Goal: Task Accomplishment & Management: Manage account settings

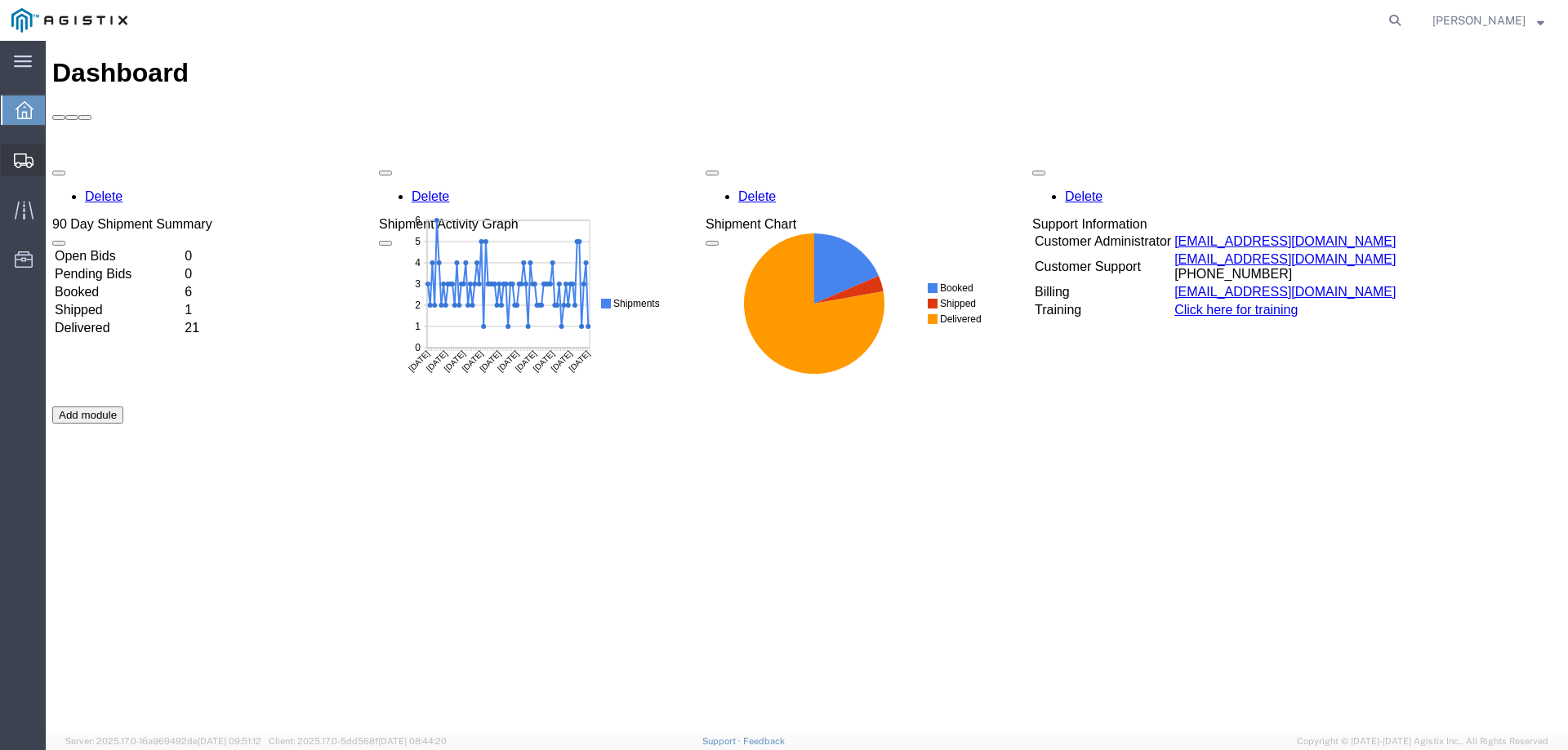
click at [31, 162] on icon at bounding box center [24, 161] width 19 height 15
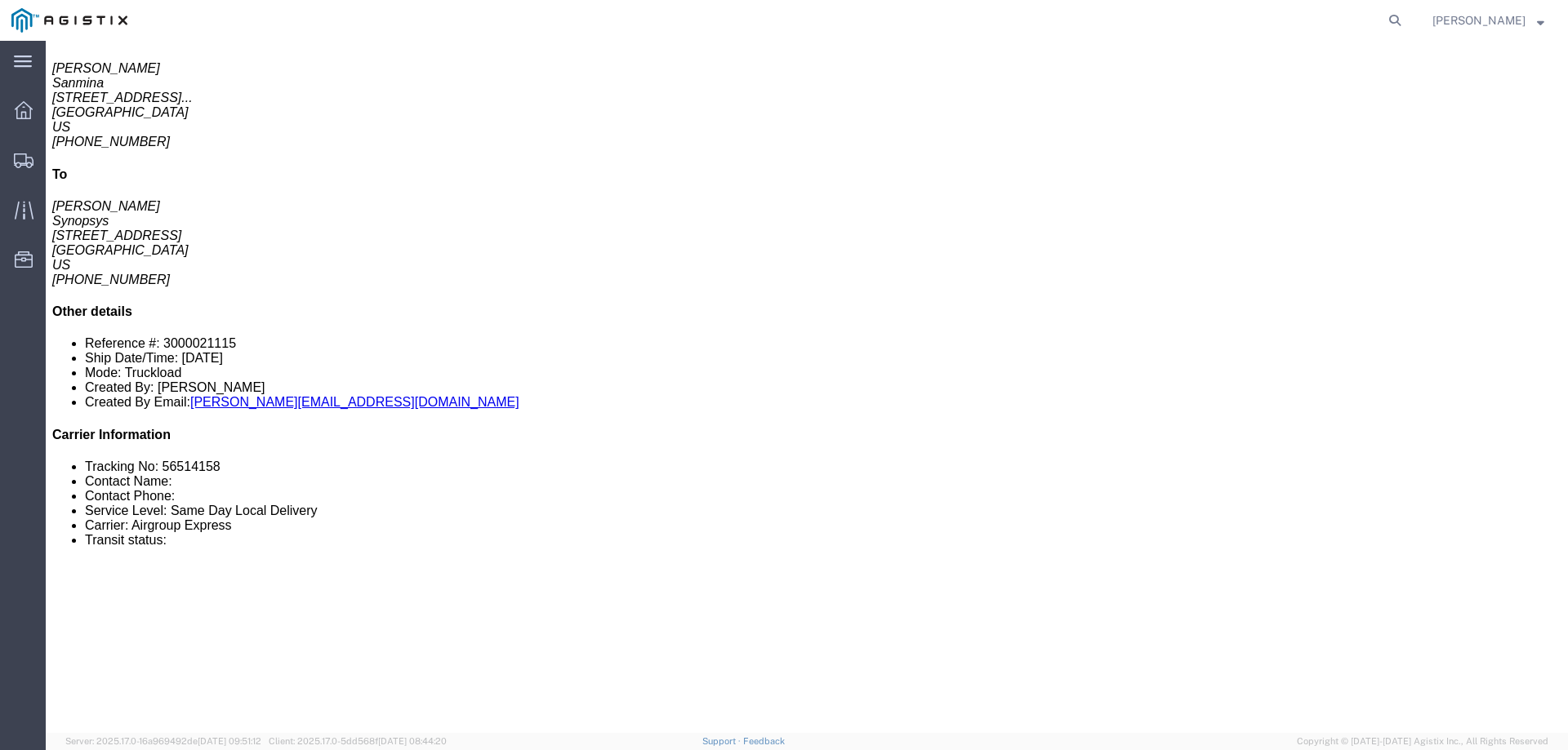
scroll to position [245, 0]
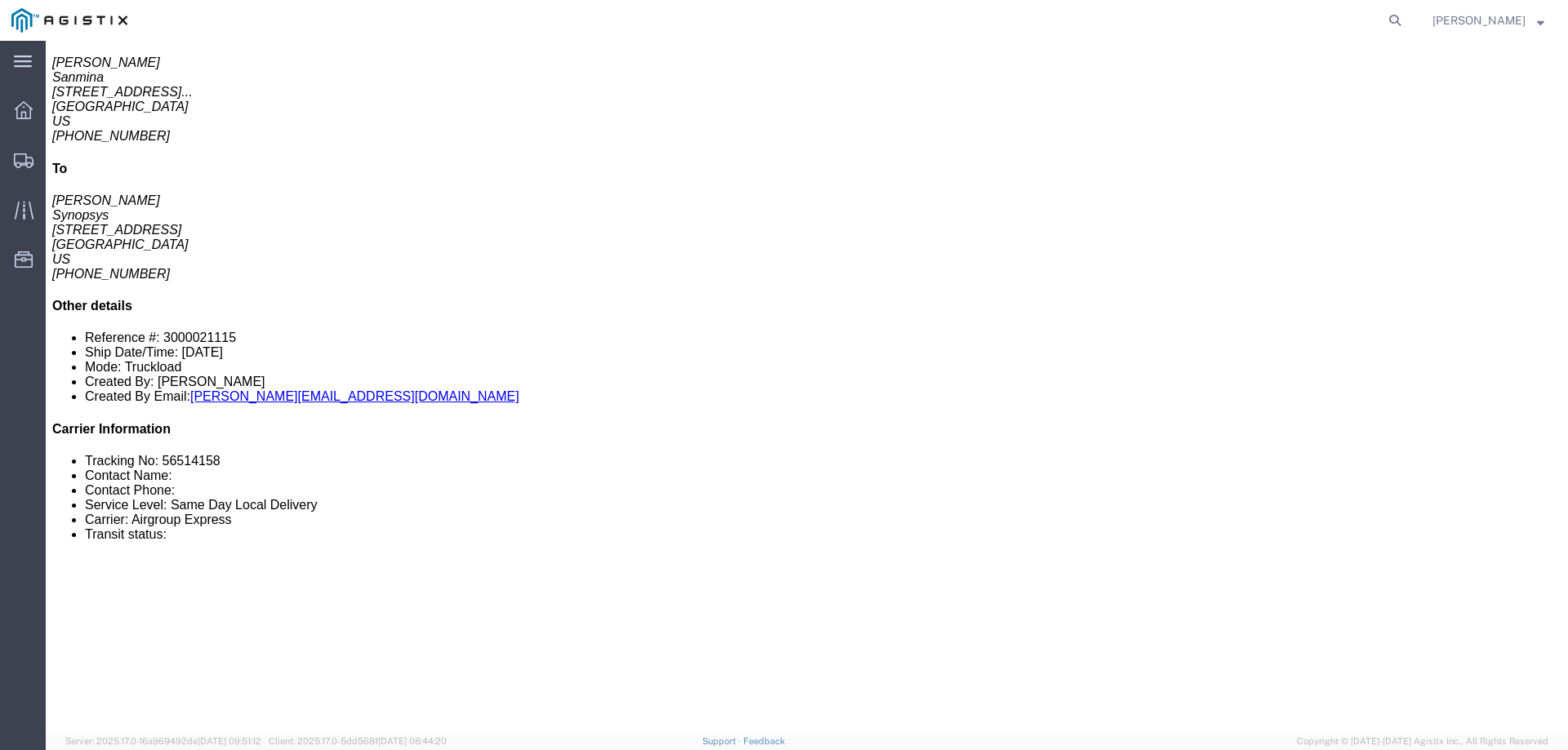
click link "Confirm"
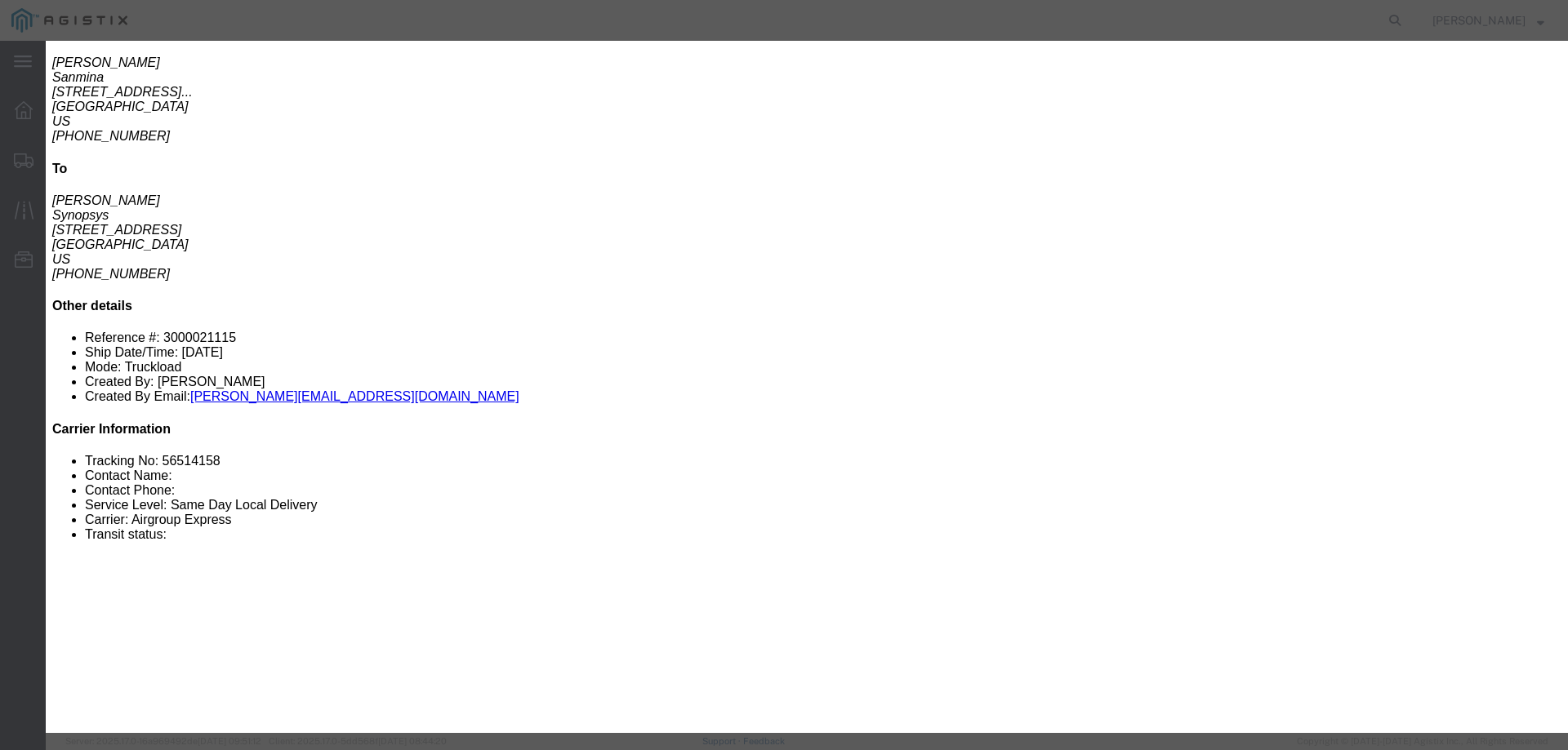
click div
click input "checkbox"
checkbox input "true"
type input "[PERSON_NAME]"
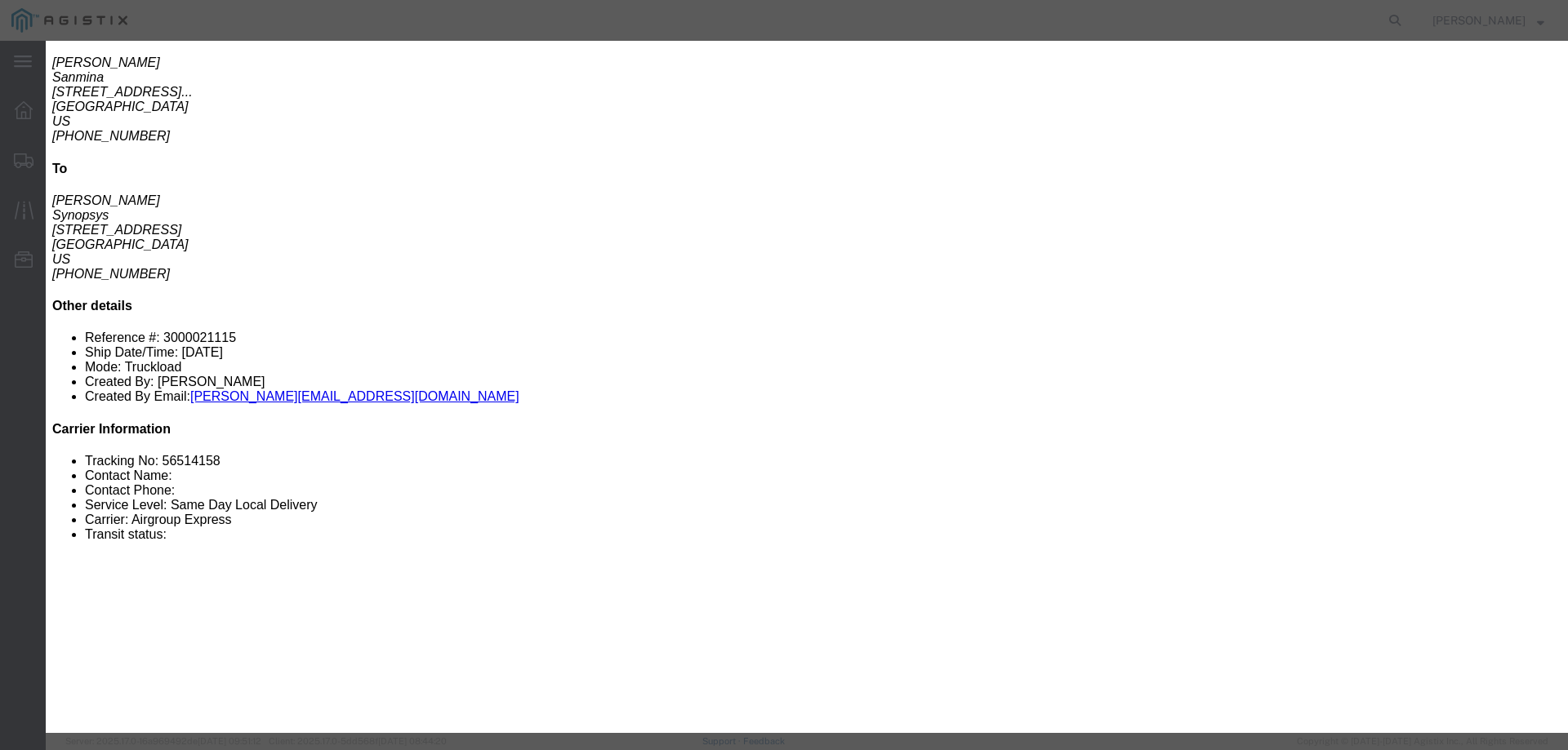
type input "[PHONE_NUMBER]"
click input "text"
paste input "1000973860"
type input "1000973860"
click button "Submit"
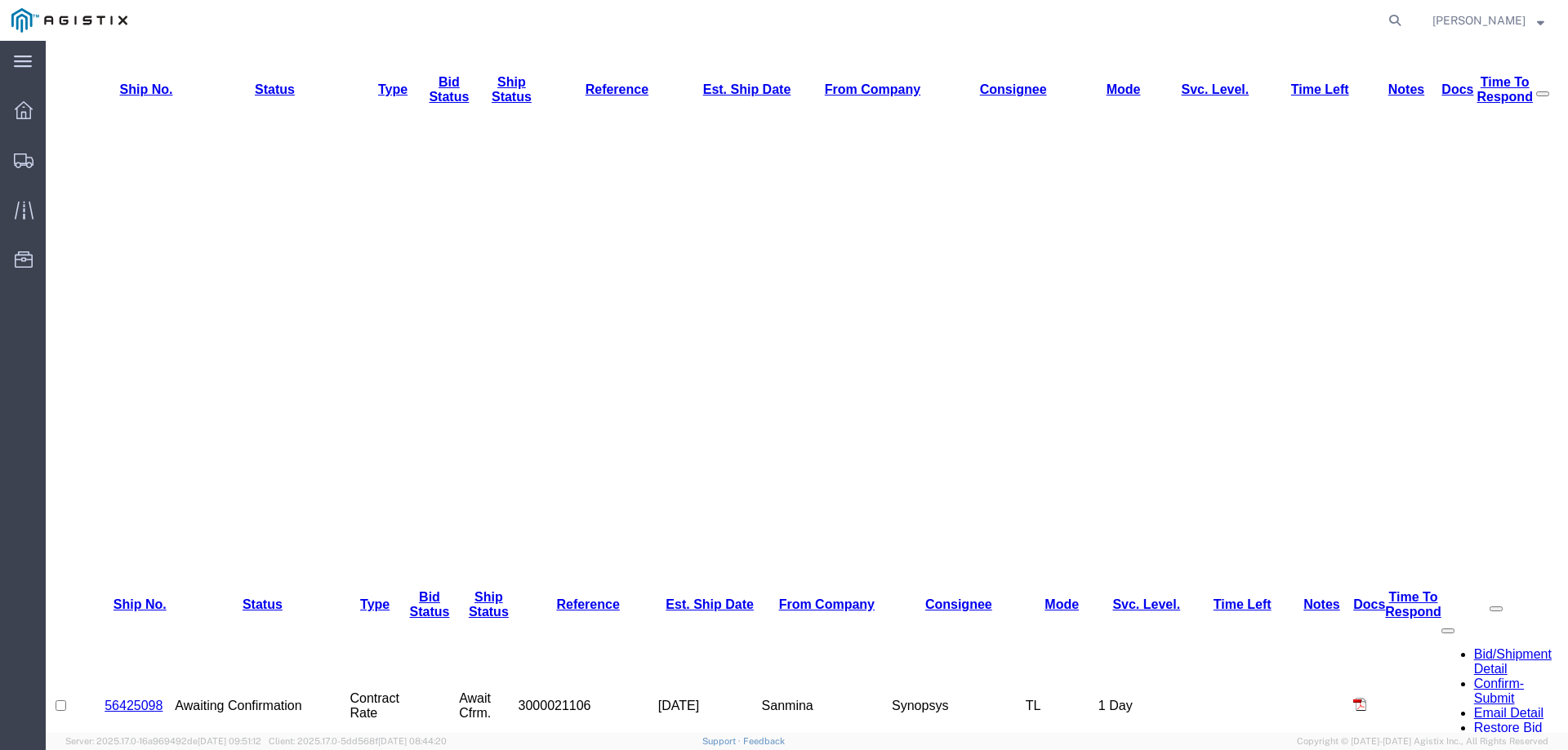
scroll to position [0, 0]
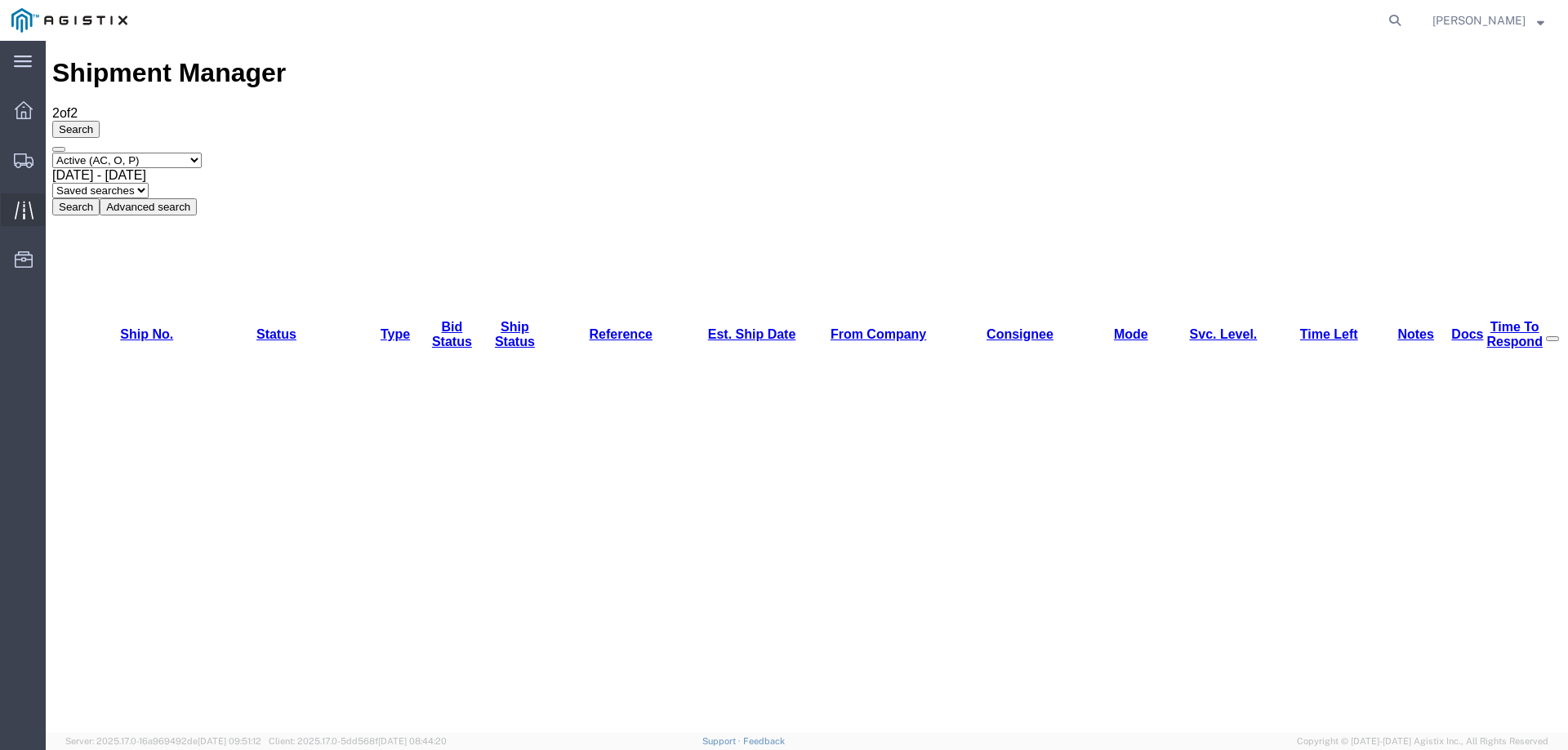
click at [36, 207] on div at bounding box center [24, 209] width 46 height 32
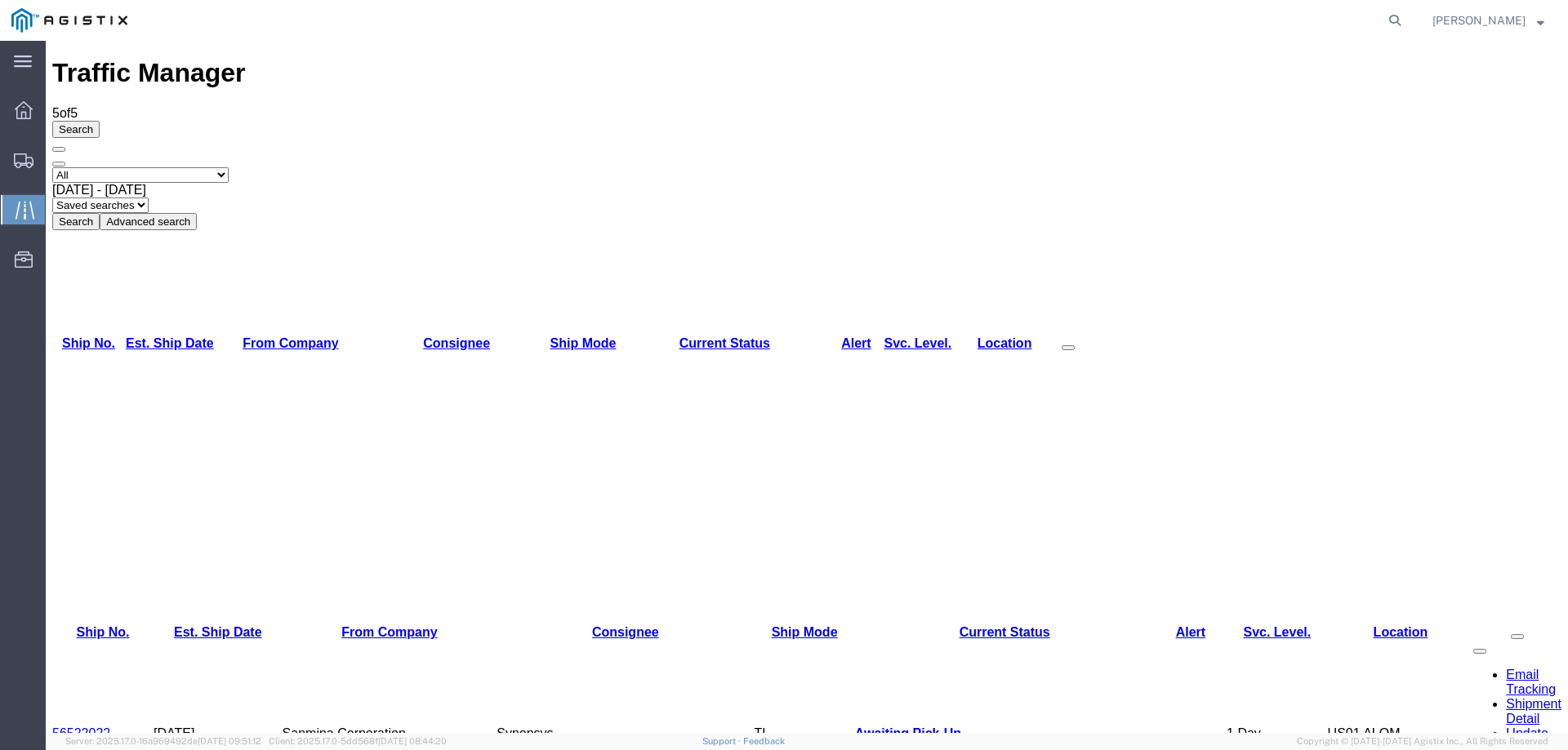
click at [100, 726] on link "56522022" at bounding box center [81, 733] width 58 height 14
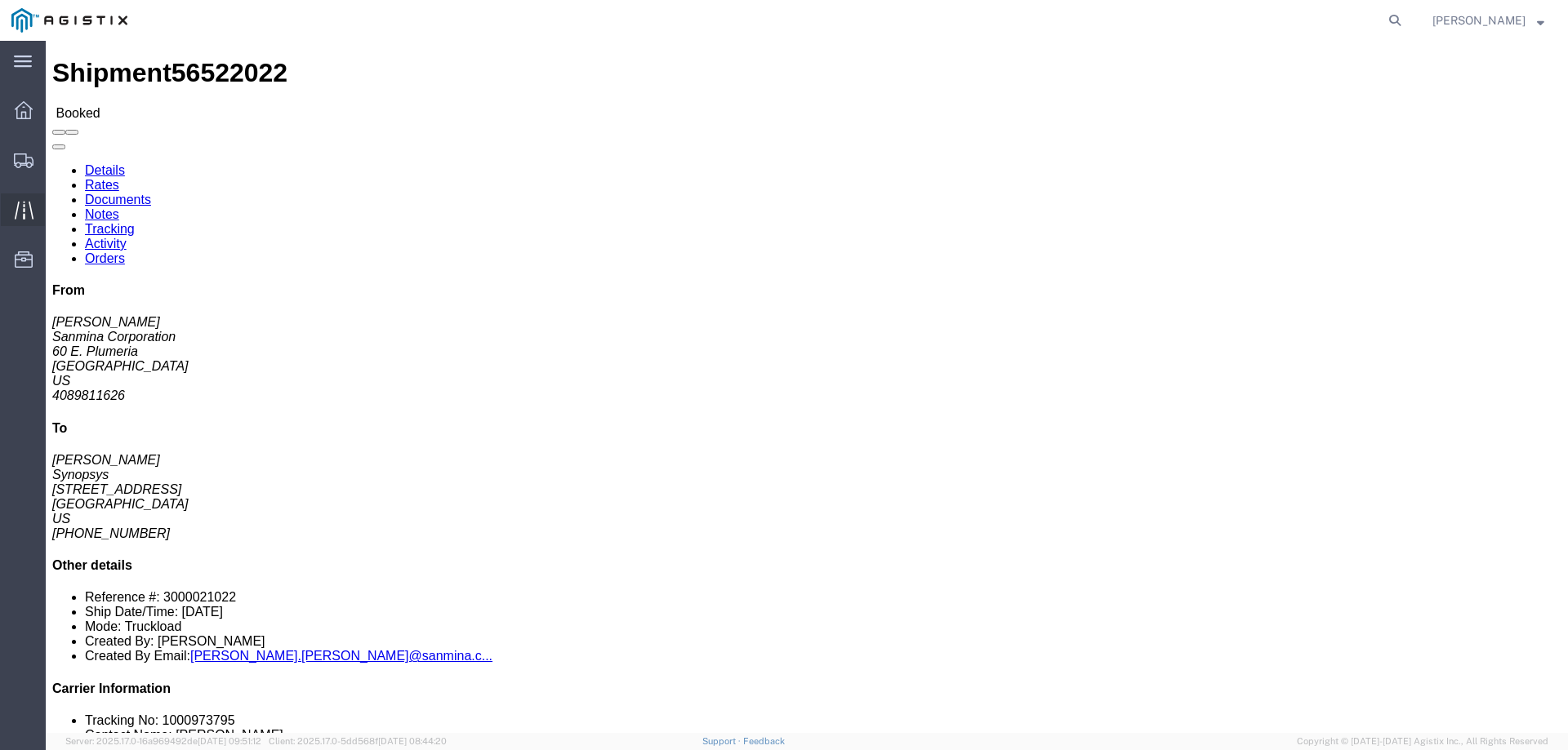
click at [26, 201] on icon at bounding box center [24, 210] width 18 height 18
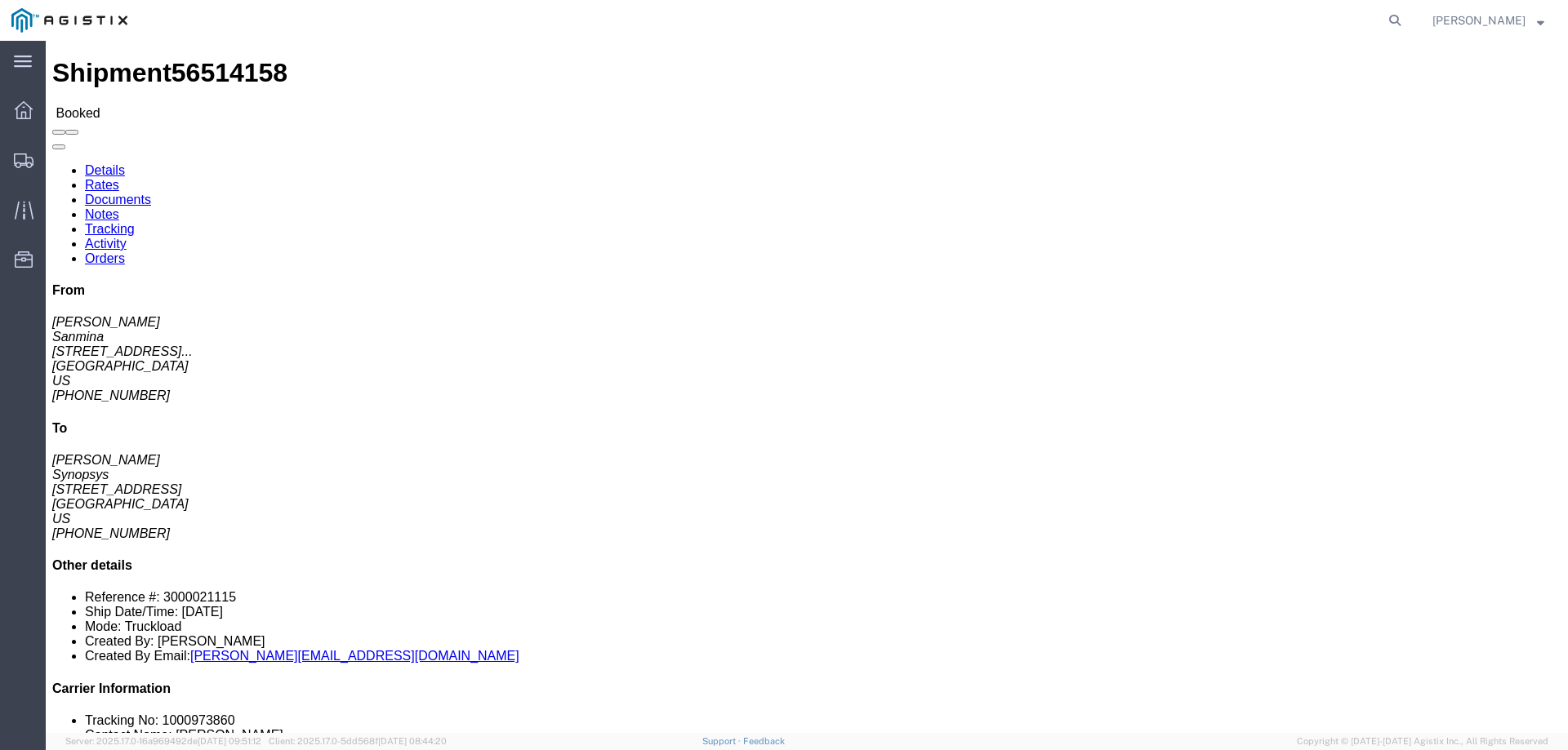
click link "Tracking"
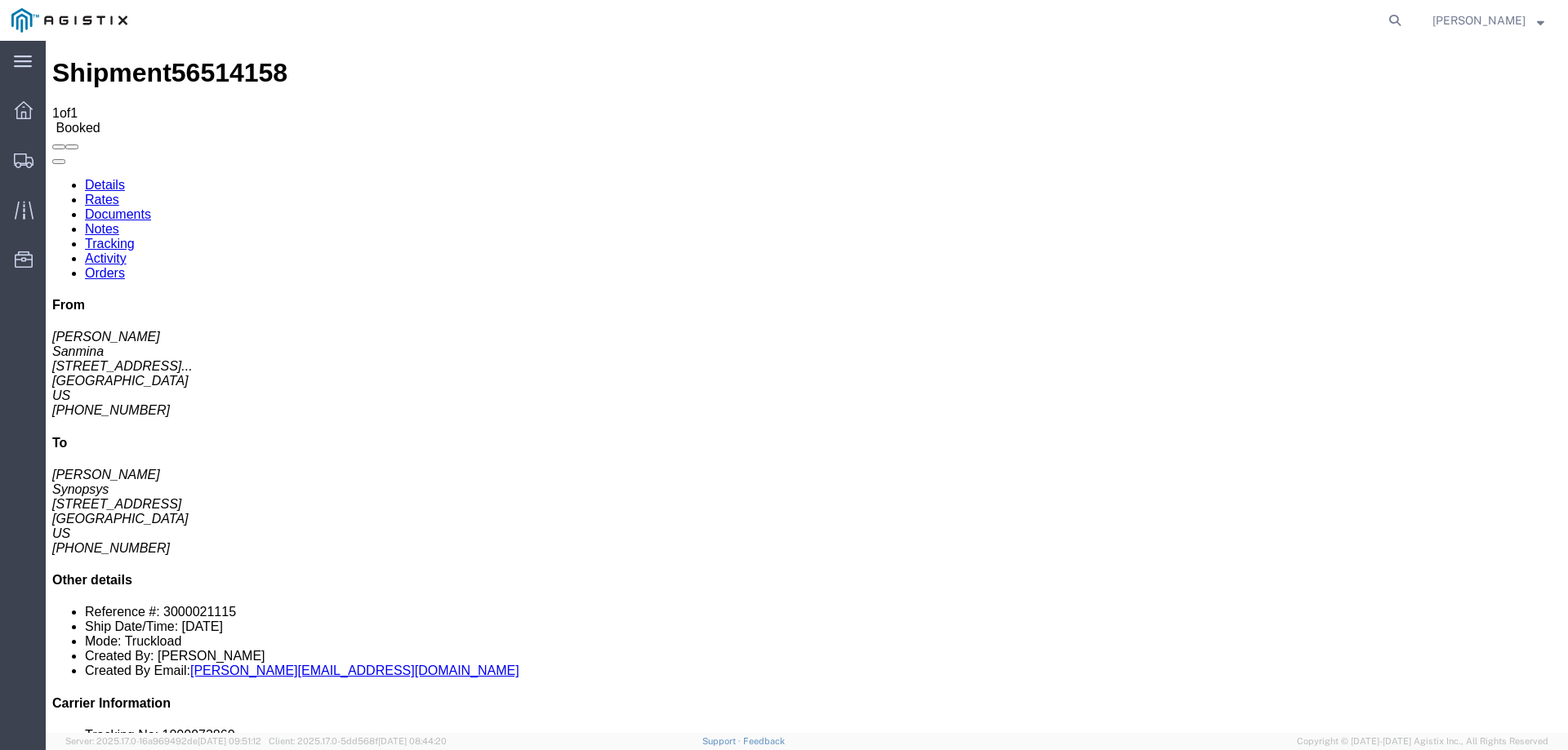
click at [151, 207] on link "Documents" at bounding box center [118, 214] width 66 height 14
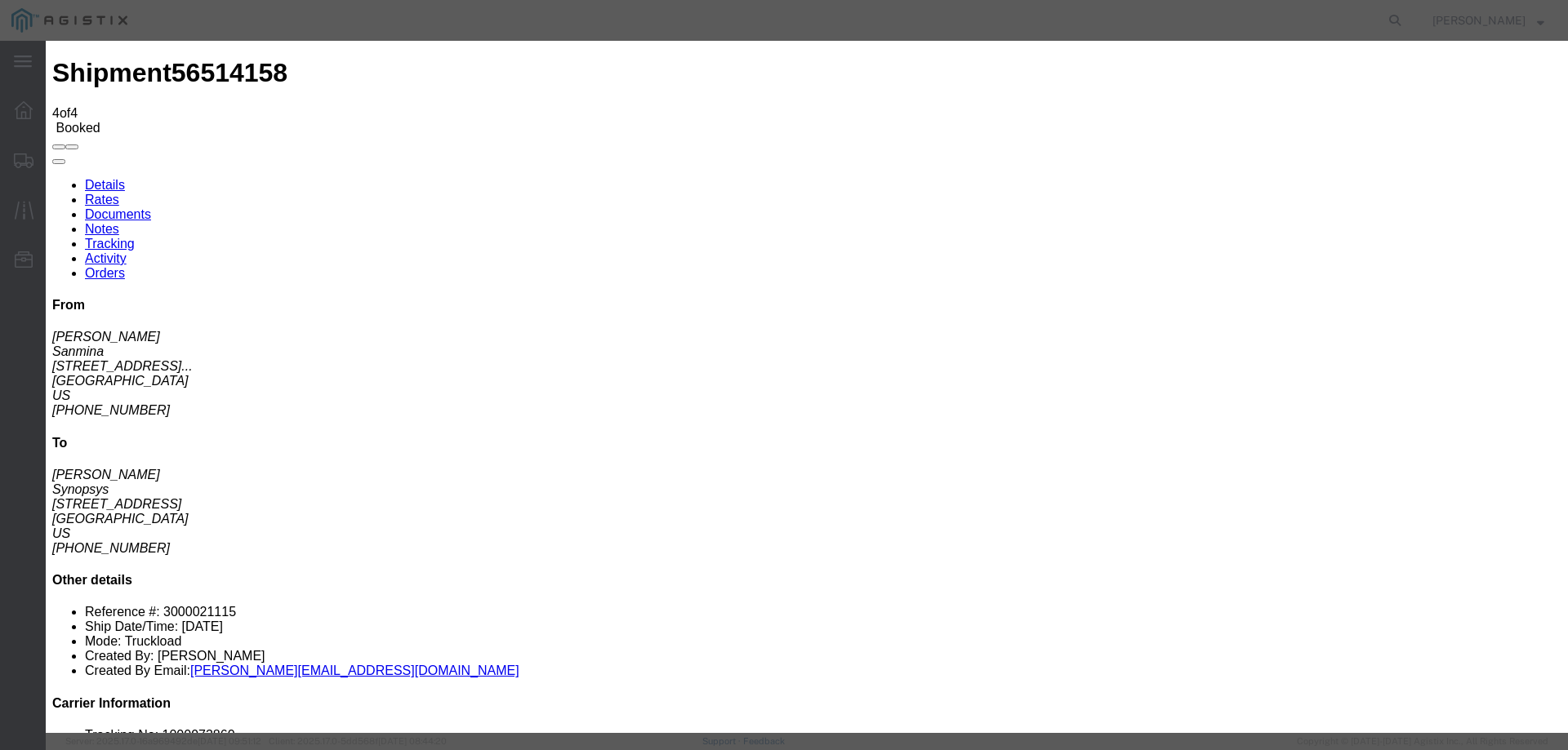
type input "C:\fakepath\1000973860.pdf"
type input "Airgroup BOL"
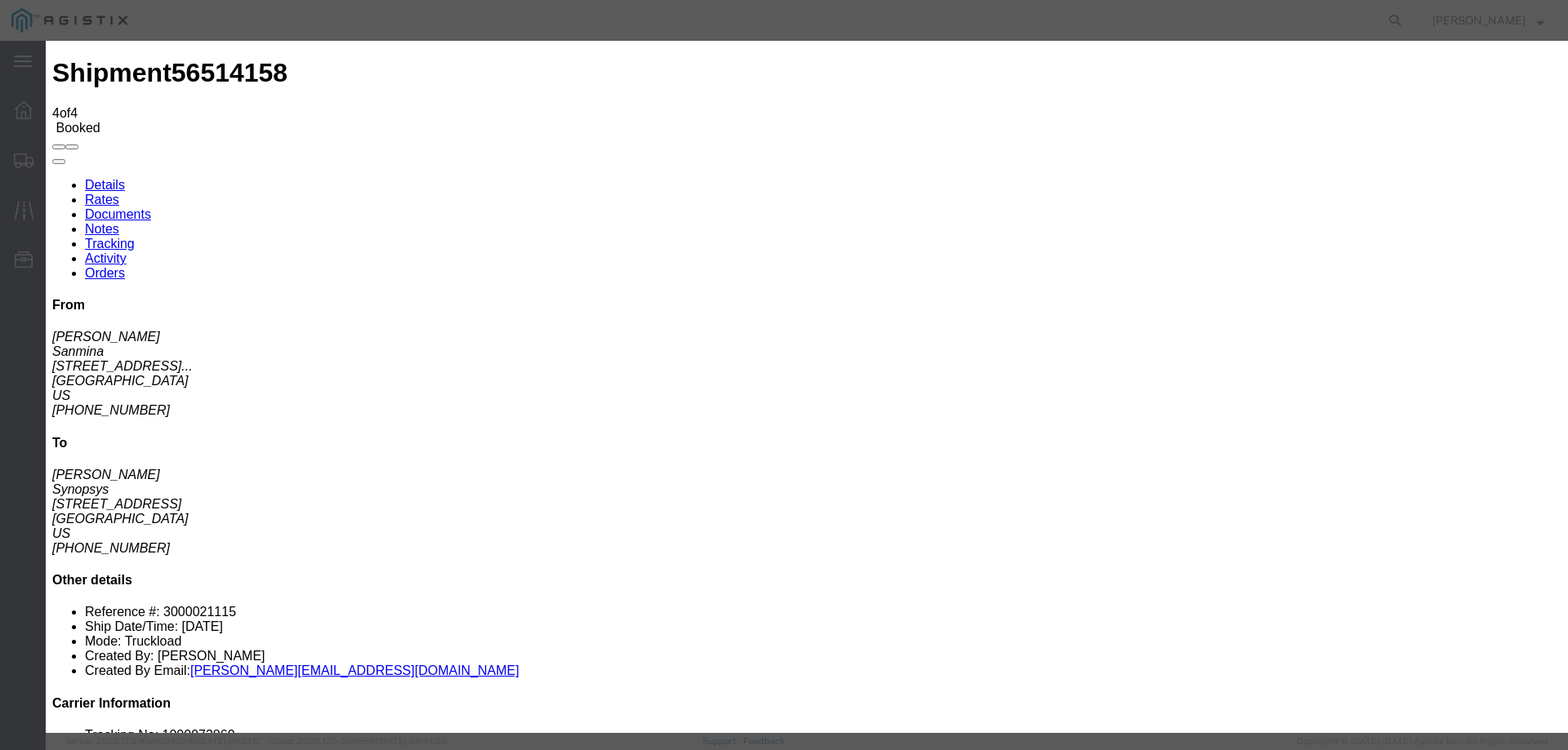
type input "Airgroup BOL"
select select "BILL_OF_LADING"
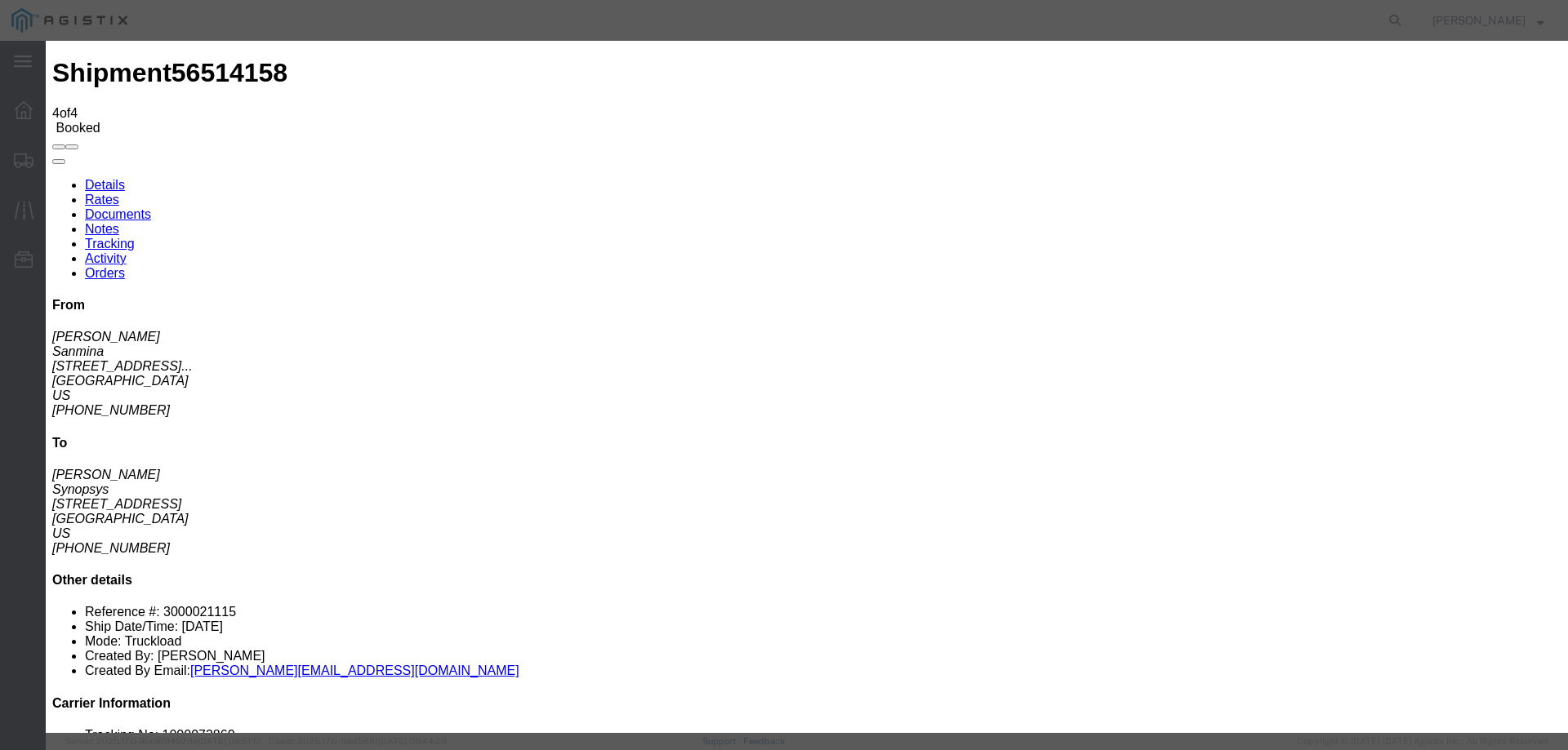
select select
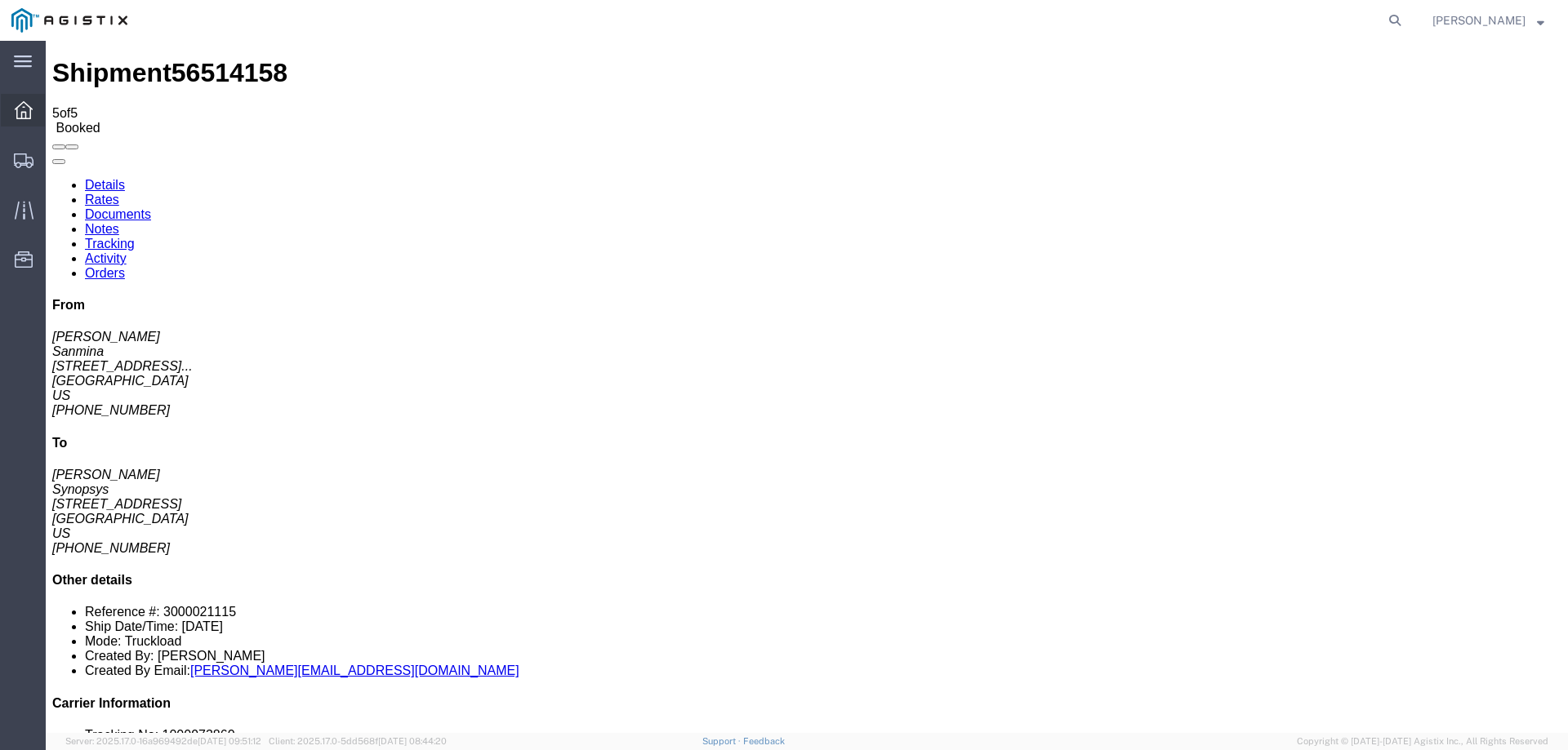
click at [24, 102] on icon at bounding box center [24, 110] width 18 height 18
